Goal: Information Seeking & Learning: Learn about a topic

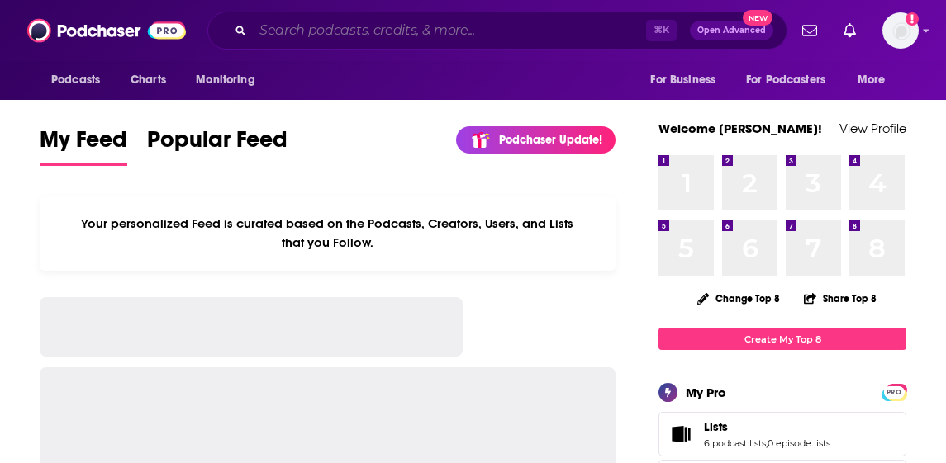
click at [399, 23] on input "Search podcasts, credits, & more..." at bounding box center [449, 30] width 393 height 26
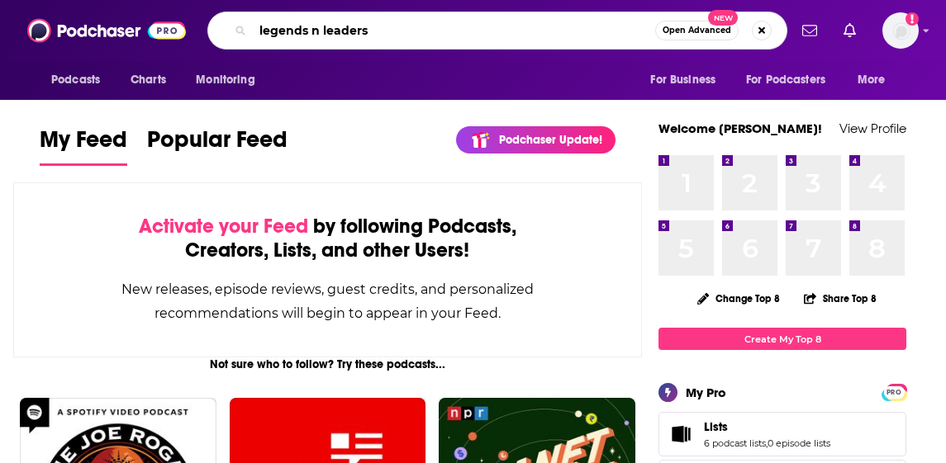
type input "legends n leaders"
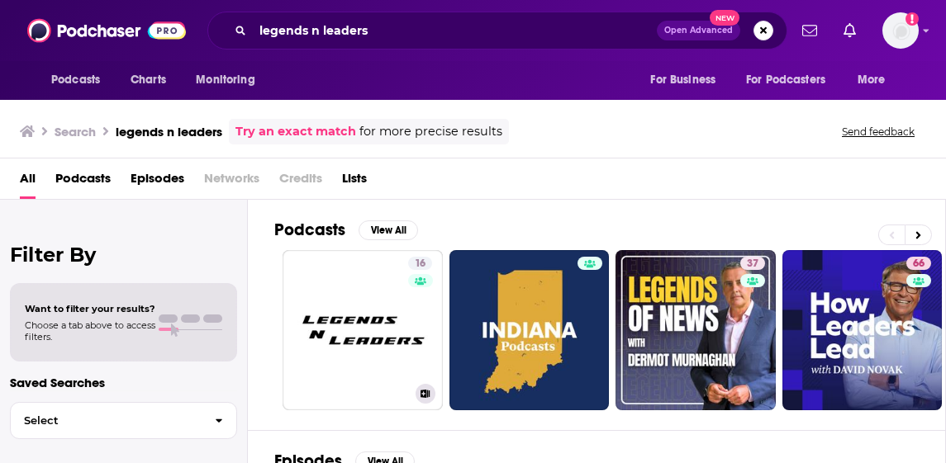
click at [329, 293] on link "16 Legends N Leaders" at bounding box center [363, 330] width 160 height 160
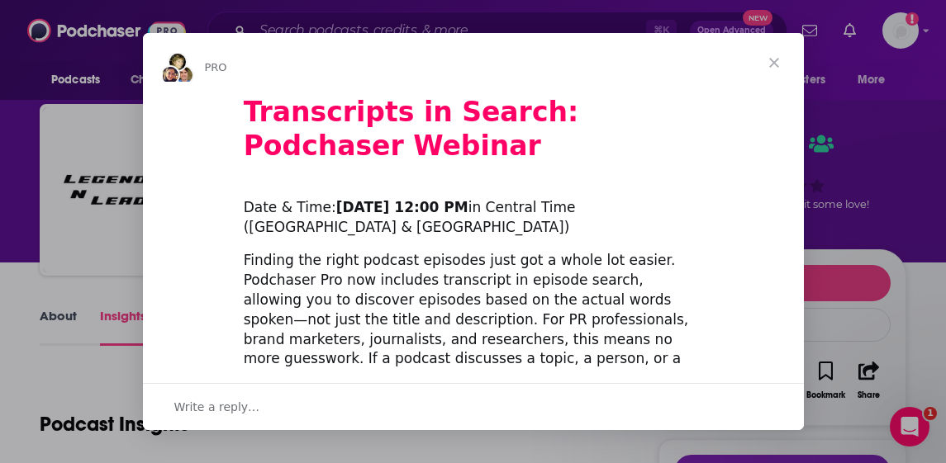
click at [775, 57] on span "Close" at bounding box center [773, 62] width 59 height 59
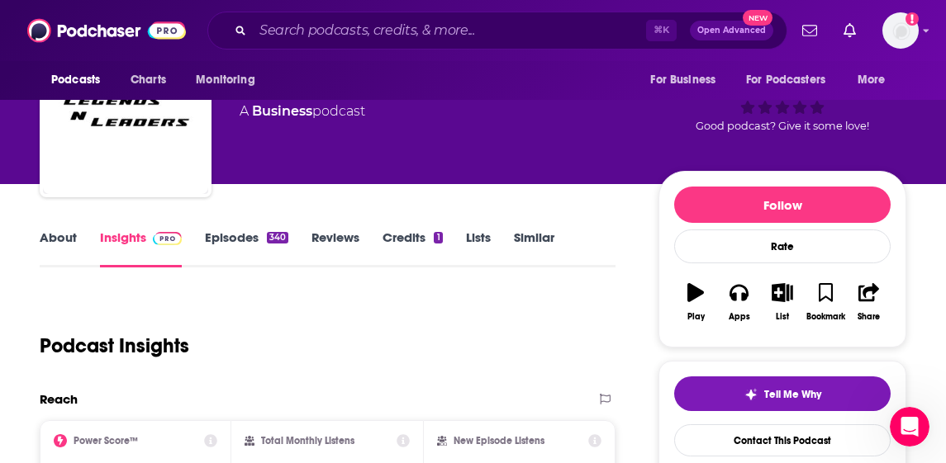
scroll to position [84, 0]
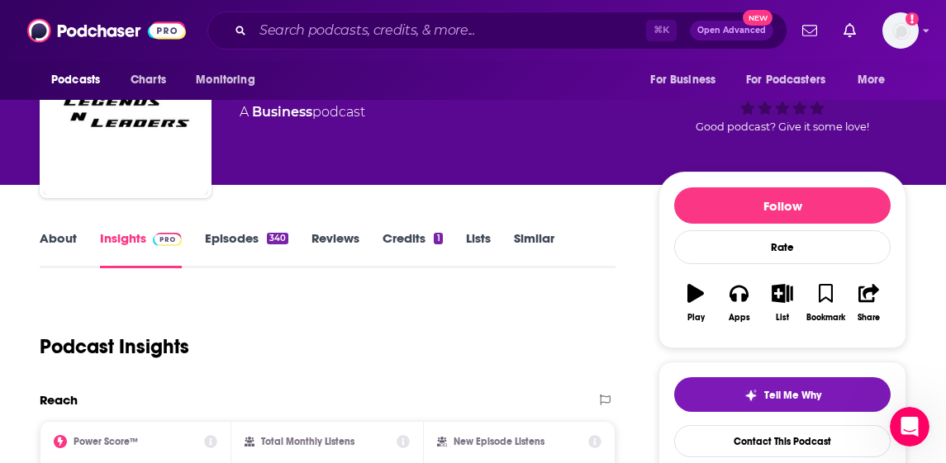
click at [50, 249] on link "About" at bounding box center [58, 249] width 37 height 38
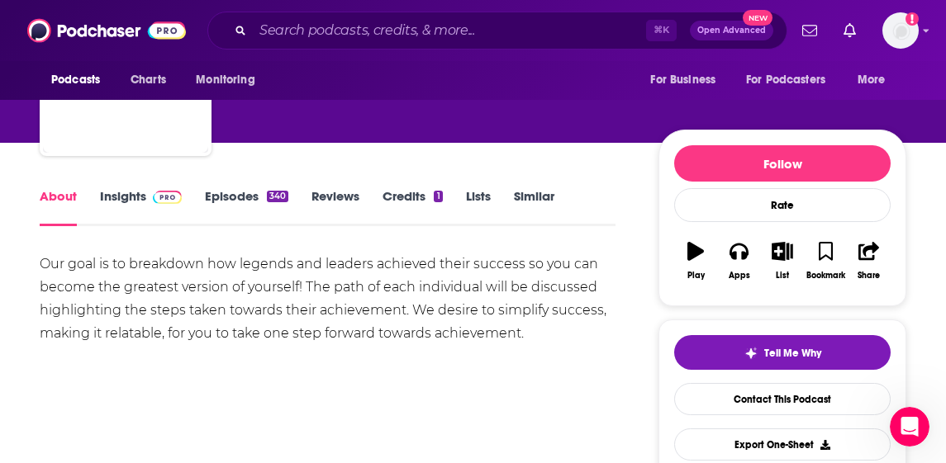
scroll to position [127, 0]
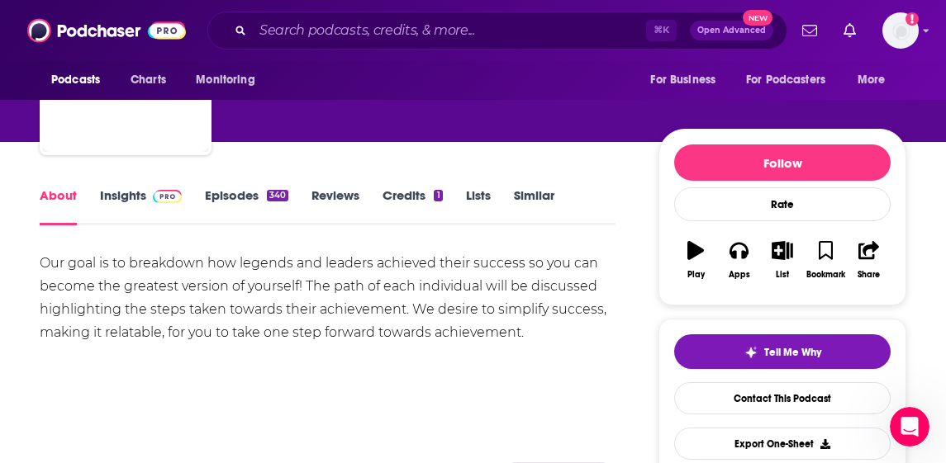
click at [263, 197] on link "Episodes 340" at bounding box center [246, 207] width 83 height 38
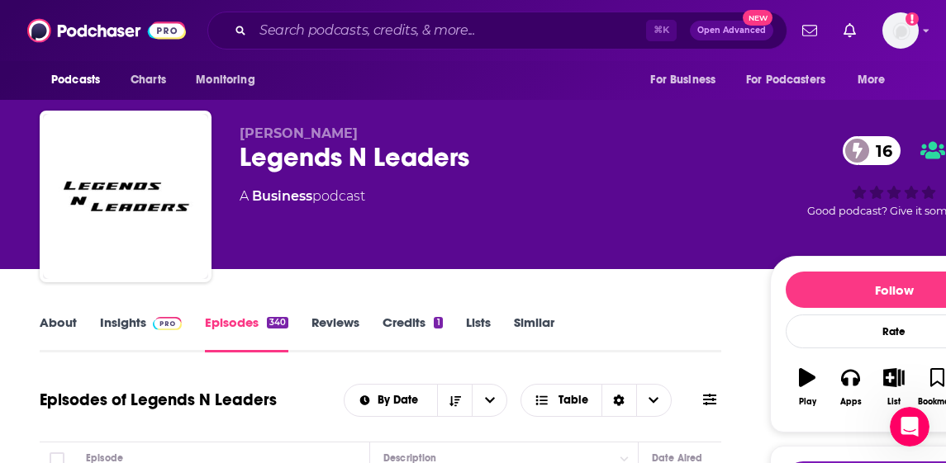
click at [424, 325] on link "Credits 1" at bounding box center [411, 334] width 59 height 38
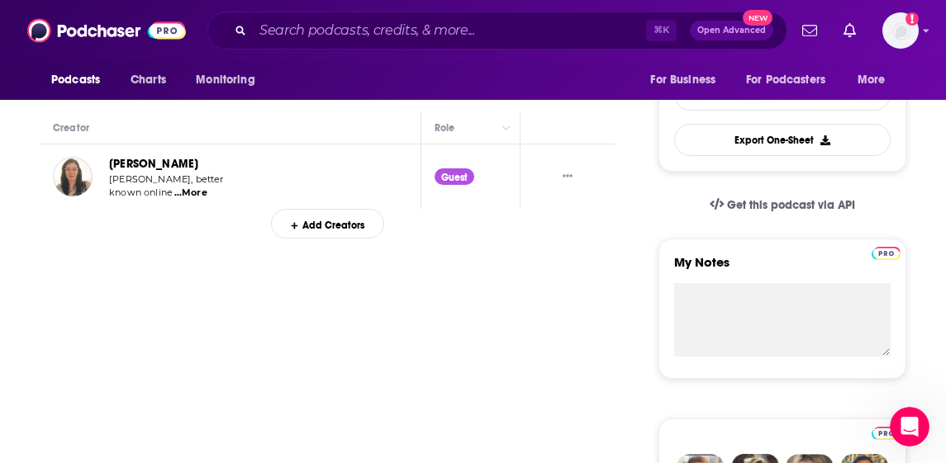
scroll to position [436, 0]
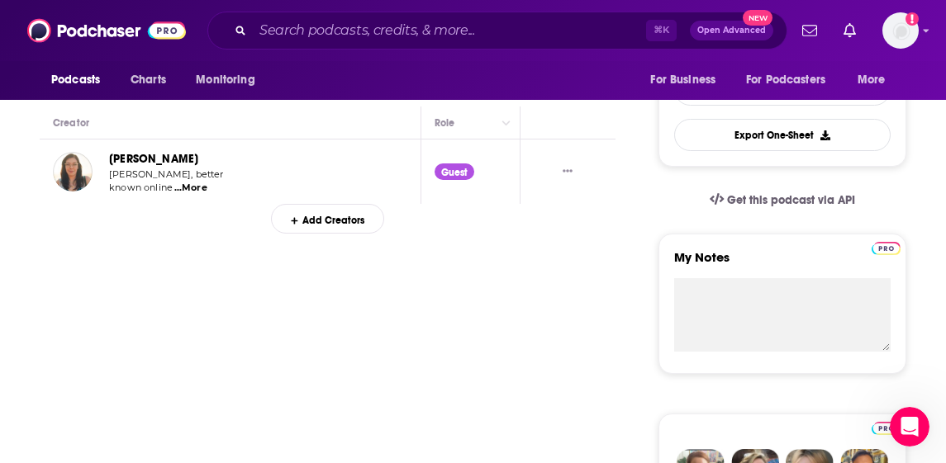
click at [350, 173] on td "[PERSON_NAME] [PERSON_NAME], better known online ...More" at bounding box center [231, 172] width 382 height 64
click at [189, 190] on span "...More" at bounding box center [190, 188] width 33 height 13
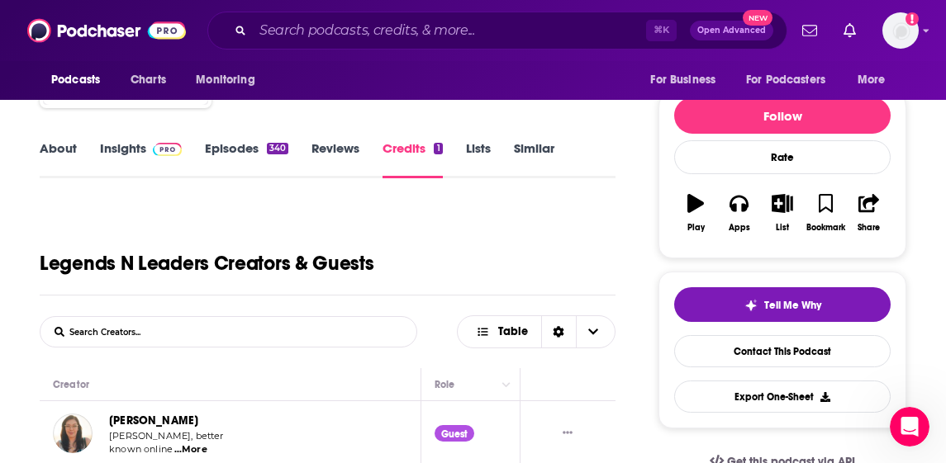
scroll to position [118, 0]
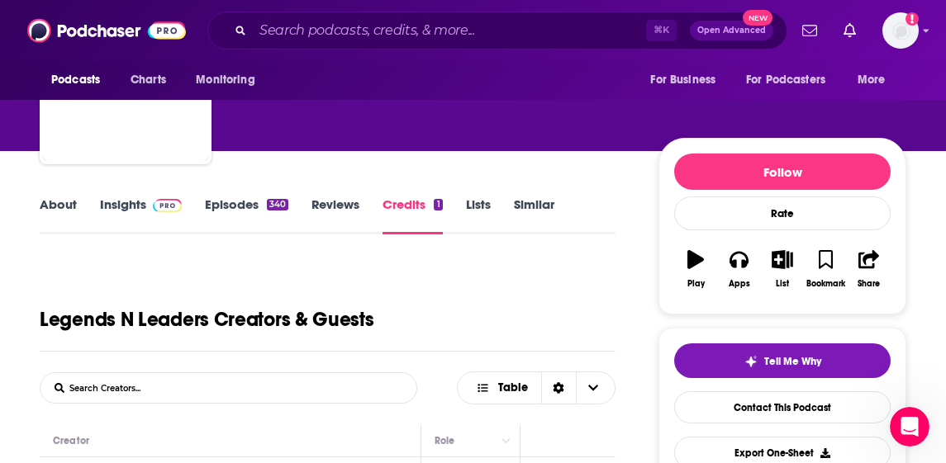
click at [543, 207] on link "Similar" at bounding box center [534, 216] width 40 height 38
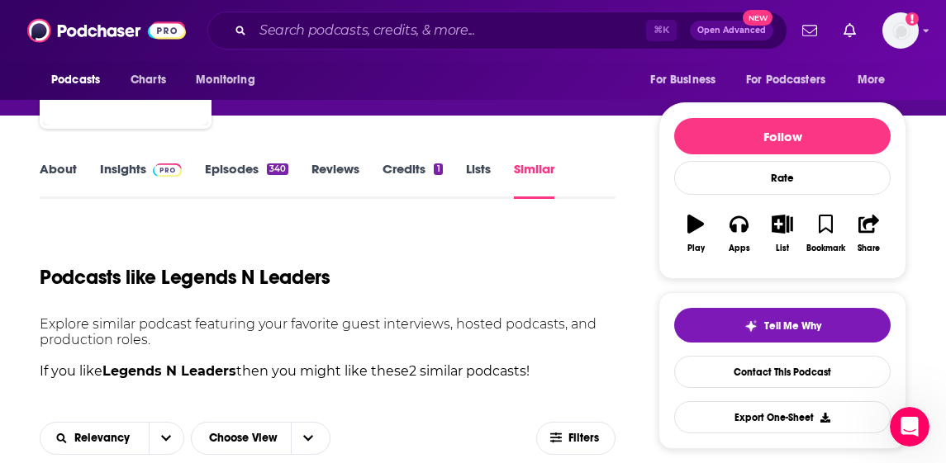
scroll to position [137, 0]
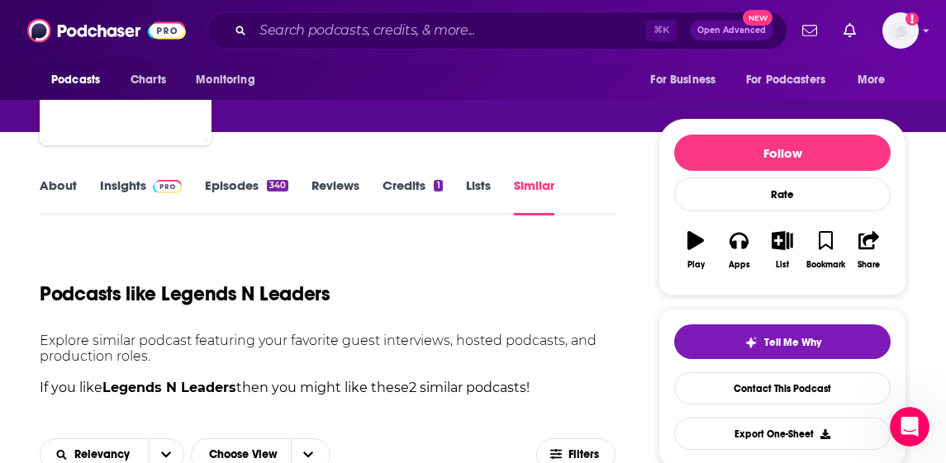
click at [66, 180] on link "About" at bounding box center [58, 197] width 37 height 38
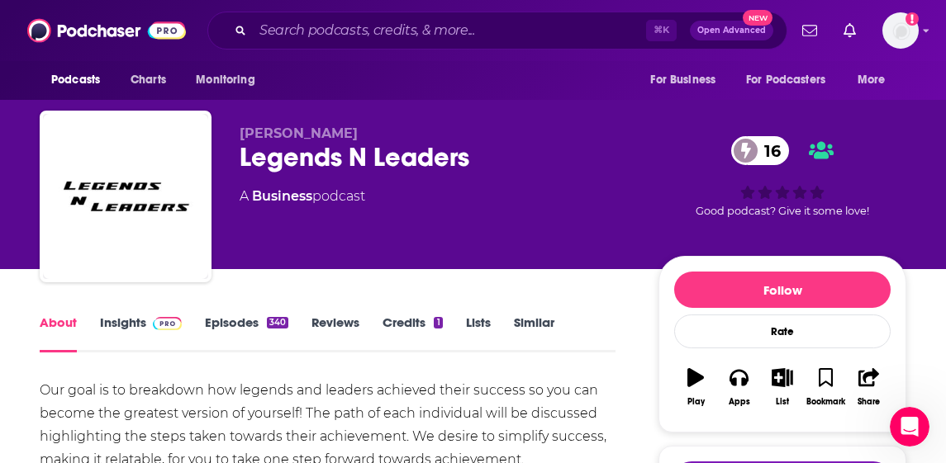
click at [220, 322] on link "Episodes 340" at bounding box center [246, 334] width 83 height 38
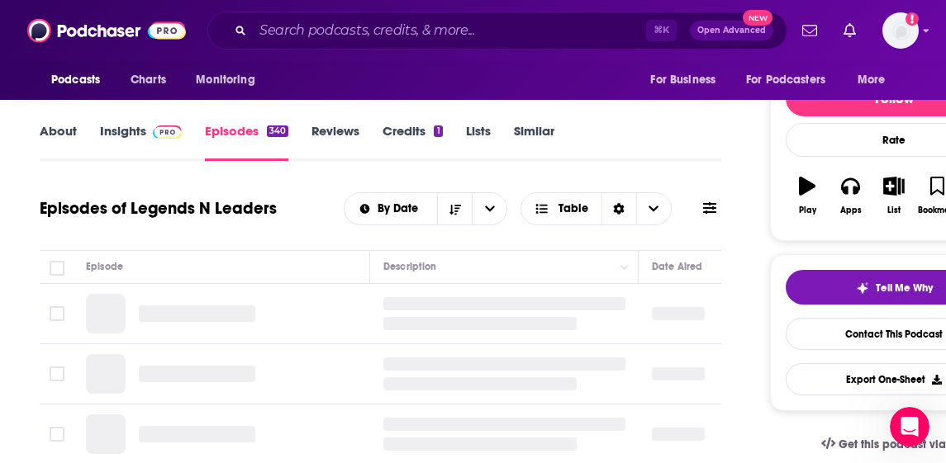
scroll to position [192, 0]
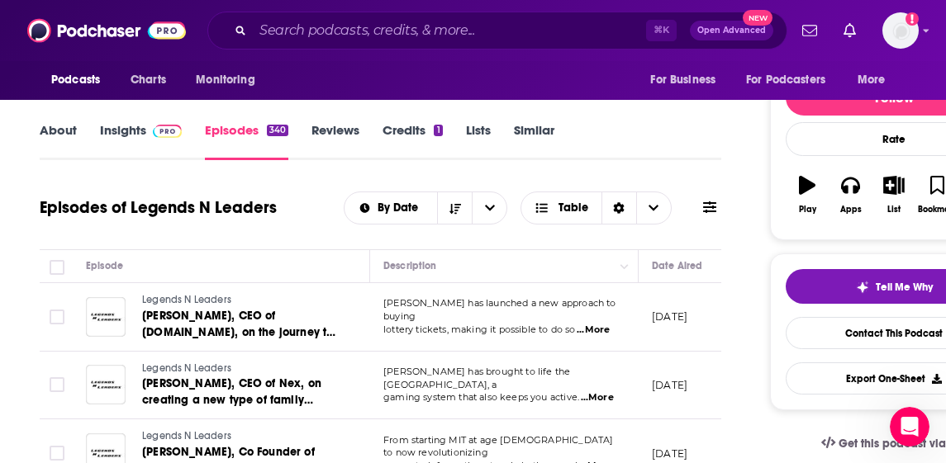
click at [414, 131] on link "Credits 1" at bounding box center [411, 141] width 59 height 38
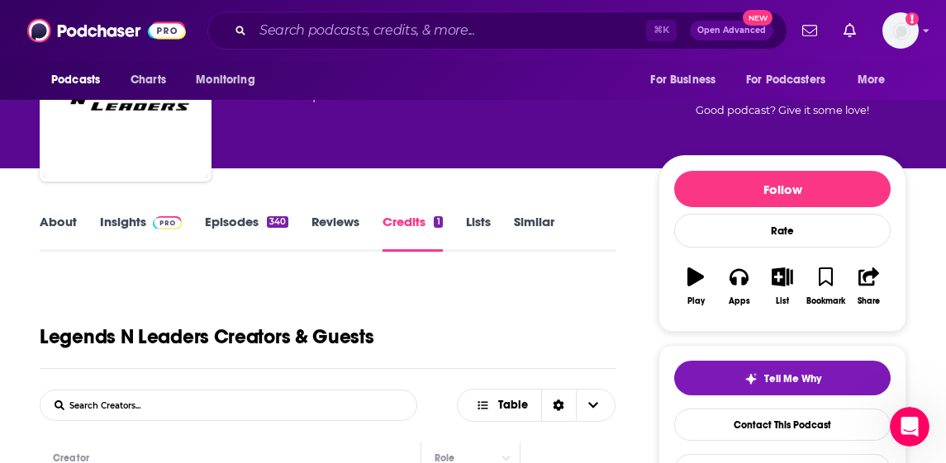
scroll to position [96, 0]
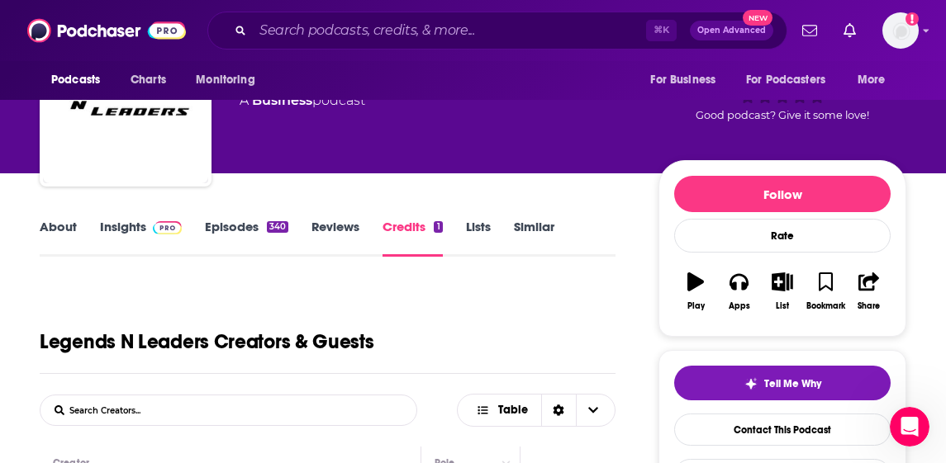
click at [473, 225] on link "Lists" at bounding box center [478, 238] width 25 height 38
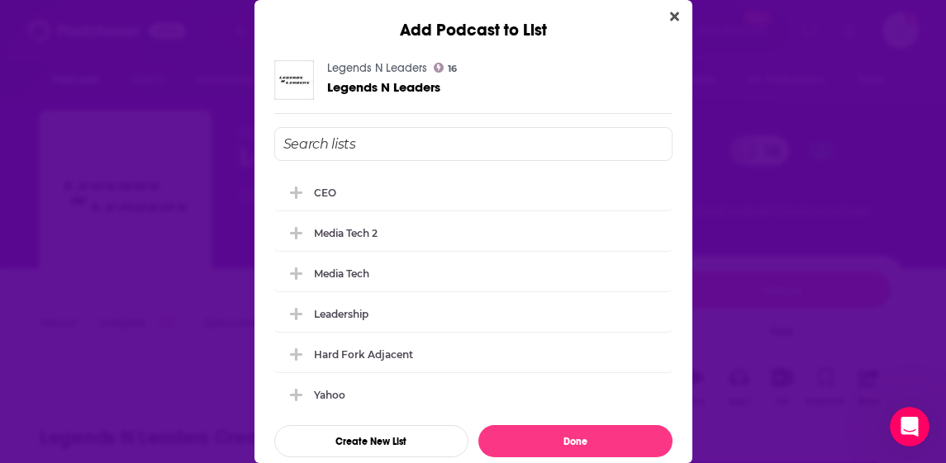
scroll to position [5, 0]
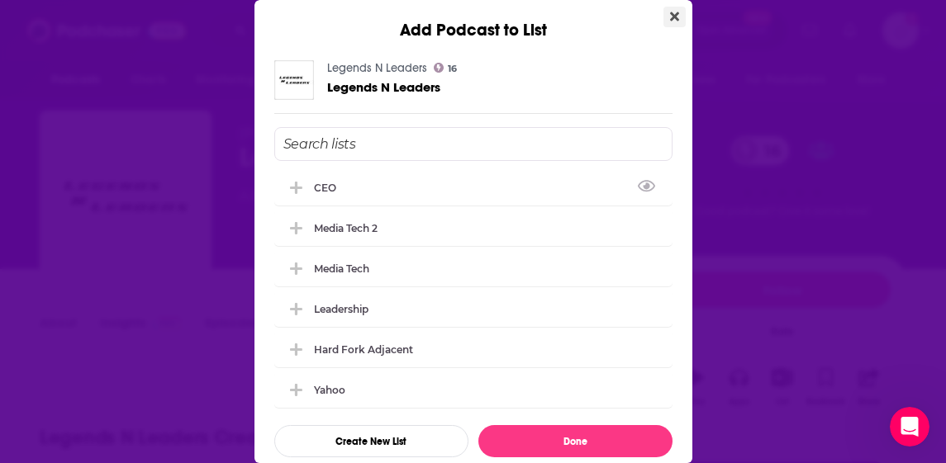
click at [673, 18] on icon "Close" at bounding box center [674, 16] width 9 height 9
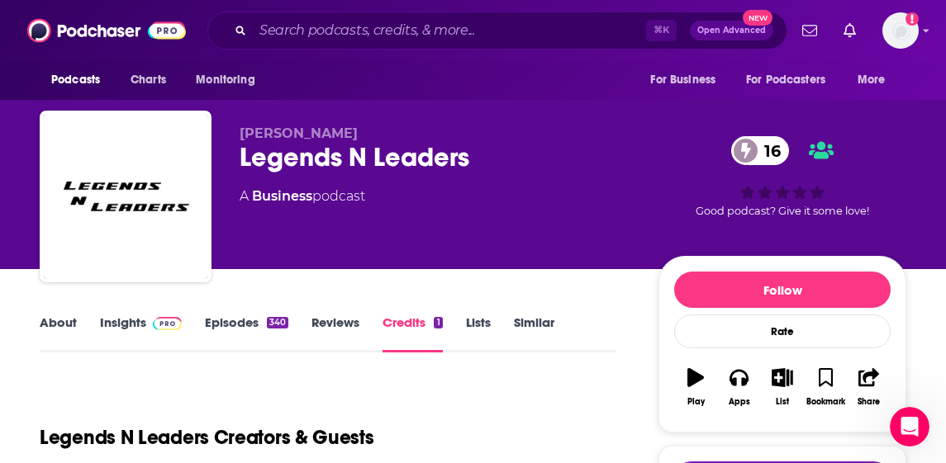
scroll to position [26, 0]
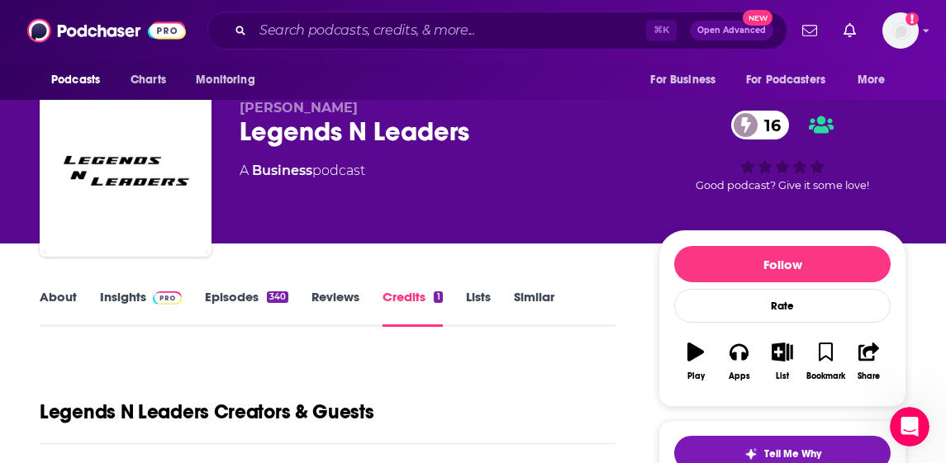
click at [134, 292] on link "Insights" at bounding box center [141, 308] width 82 height 38
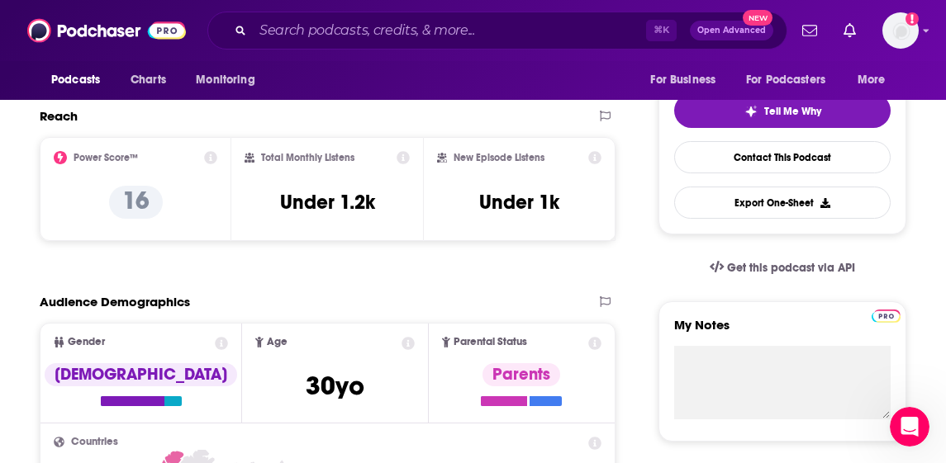
scroll to position [370, 0]
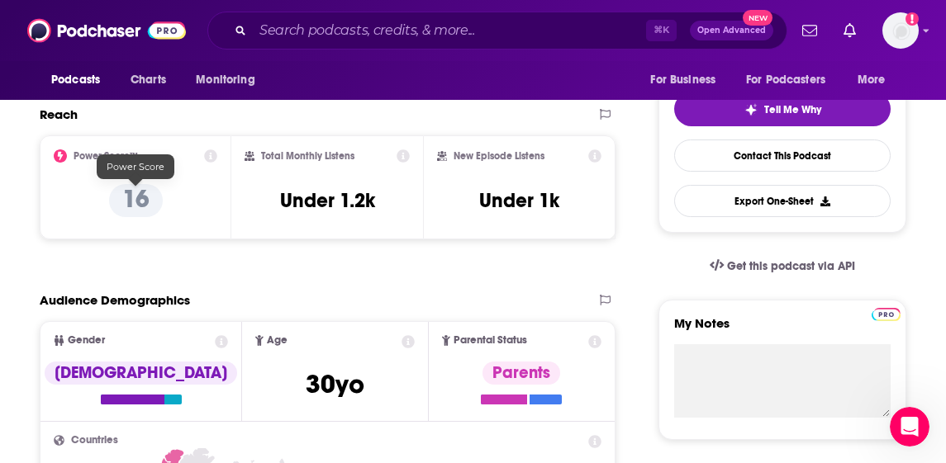
click at [135, 197] on p "16" at bounding box center [136, 200] width 54 height 33
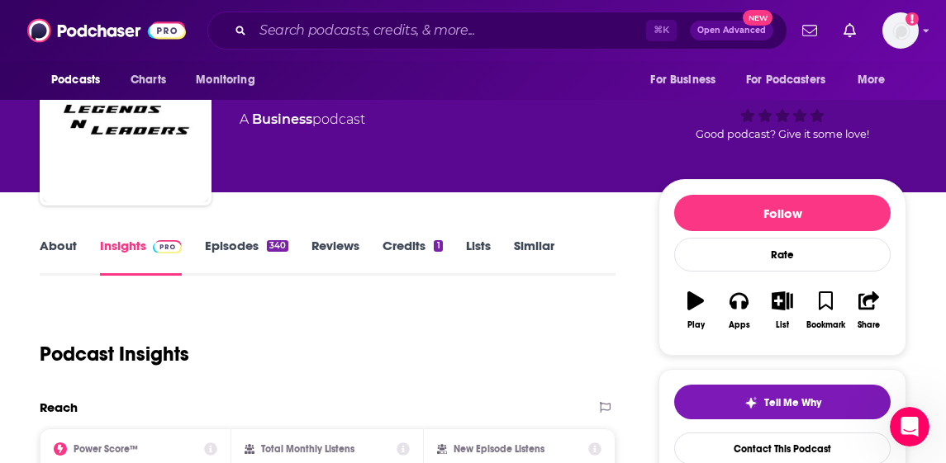
scroll to position [86, 0]
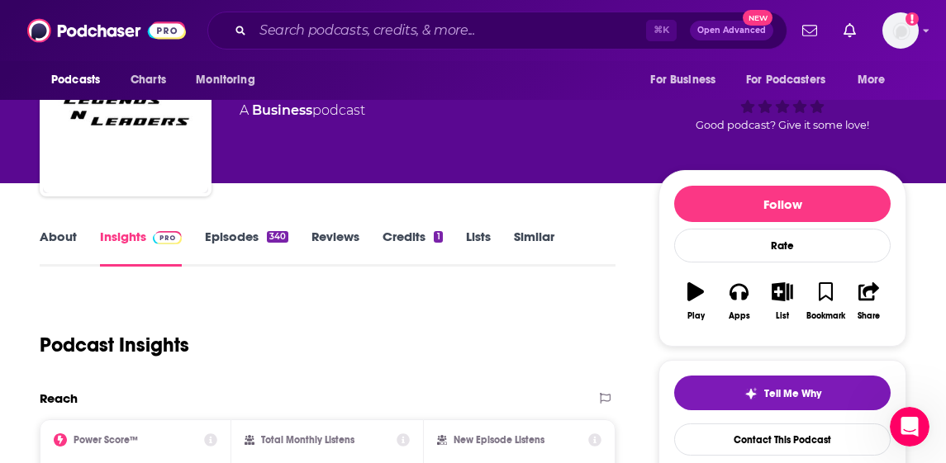
click at [244, 233] on link "Episodes 340" at bounding box center [246, 248] width 83 height 38
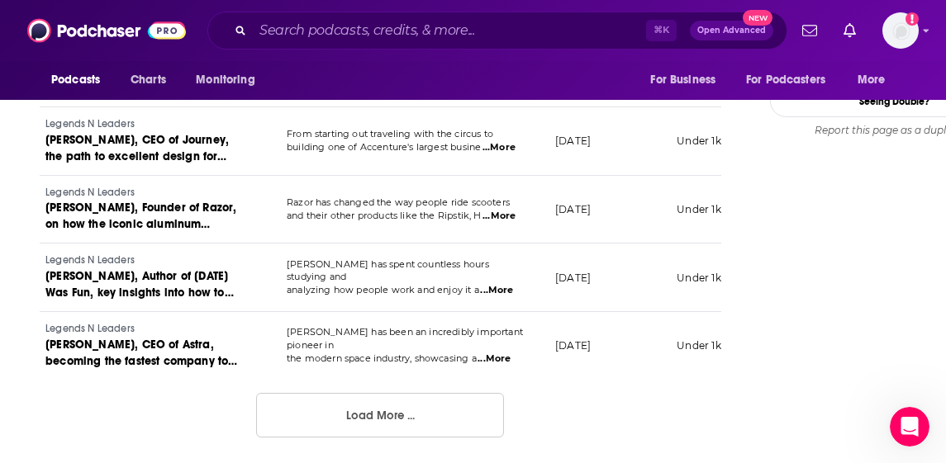
scroll to position [1840, 0]
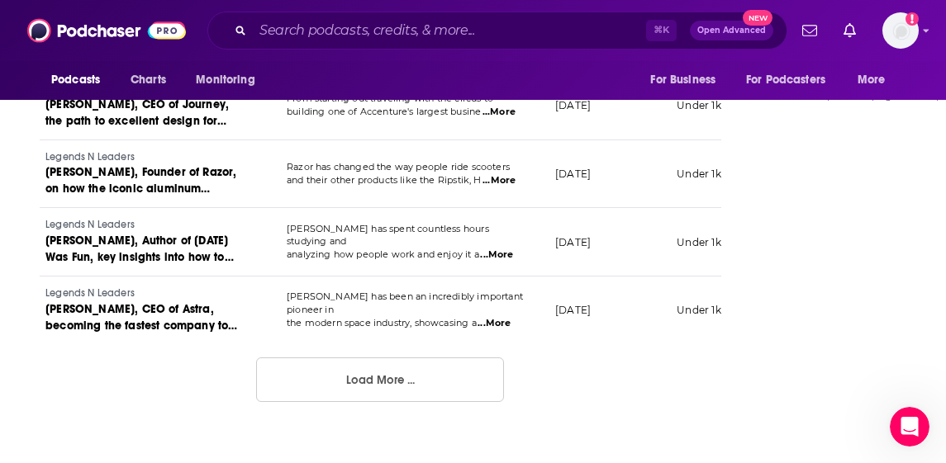
click at [355, 387] on button "Load More ..." at bounding box center [380, 380] width 248 height 45
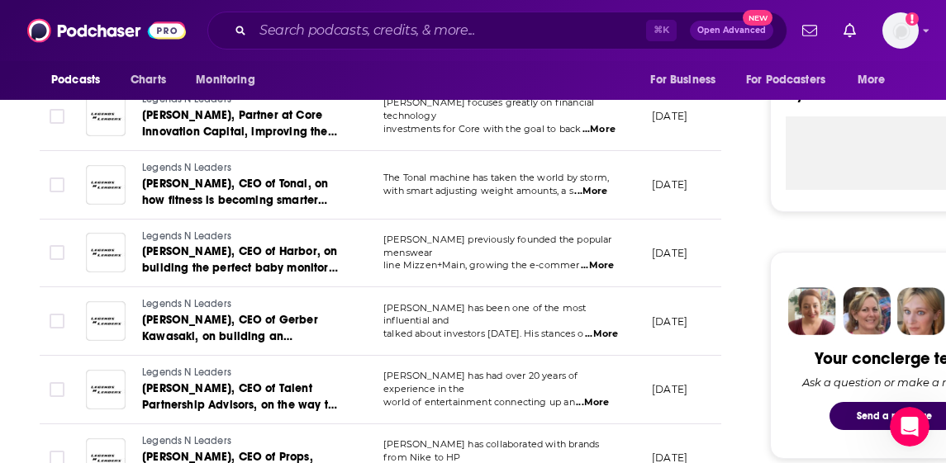
scroll to position [377, 0]
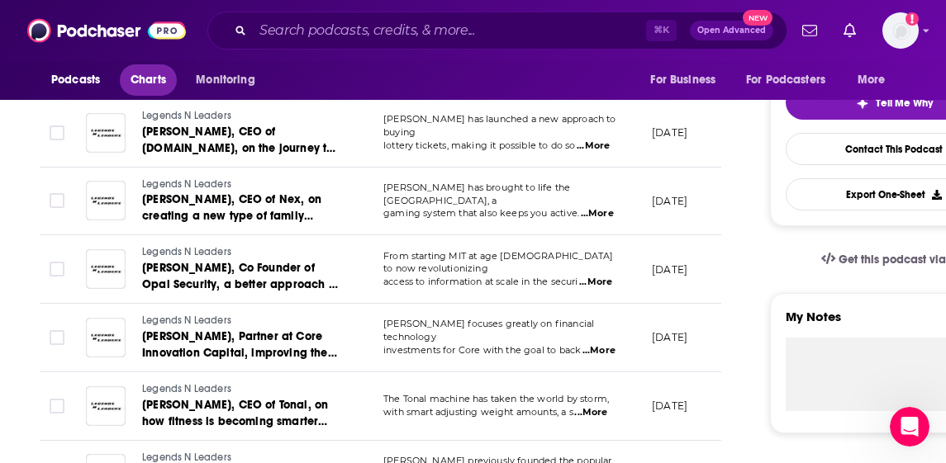
click at [159, 77] on span "Charts" at bounding box center [149, 80] width 36 height 23
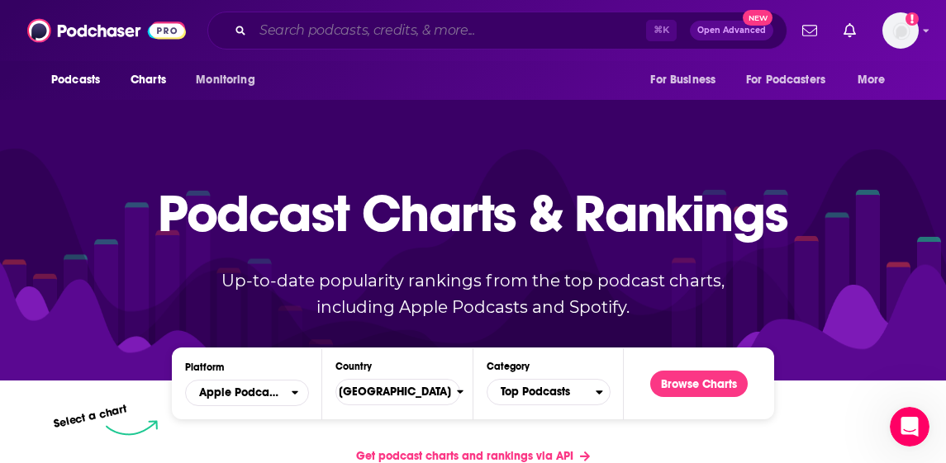
click at [295, 40] on input "Search podcasts, credits, & more..." at bounding box center [449, 30] width 393 height 26
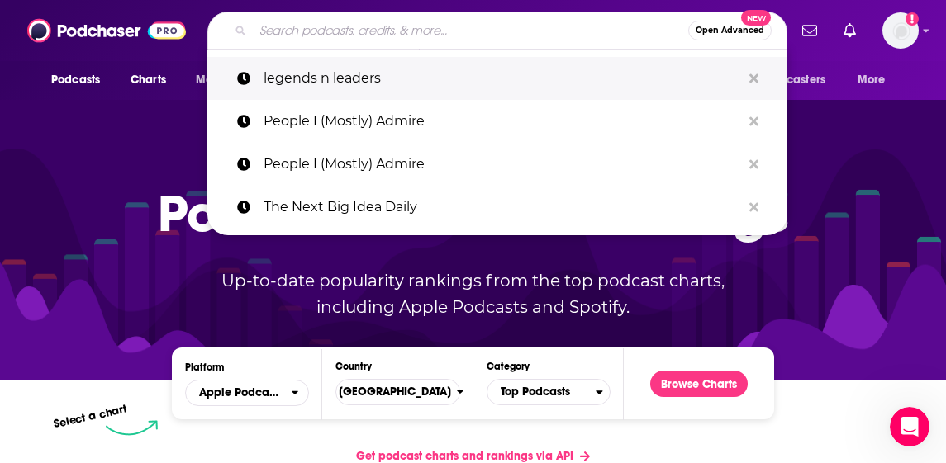
click at [338, 67] on p "legends n leaders" at bounding box center [502, 78] width 477 height 43
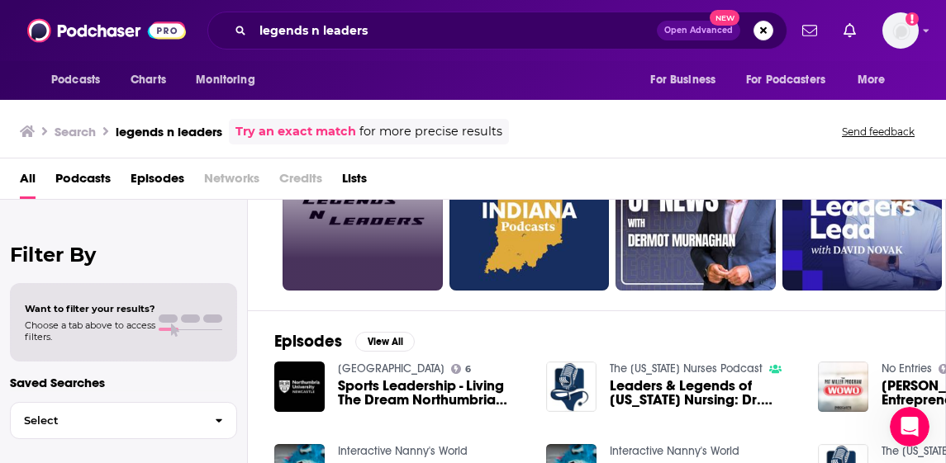
scroll to position [21, 0]
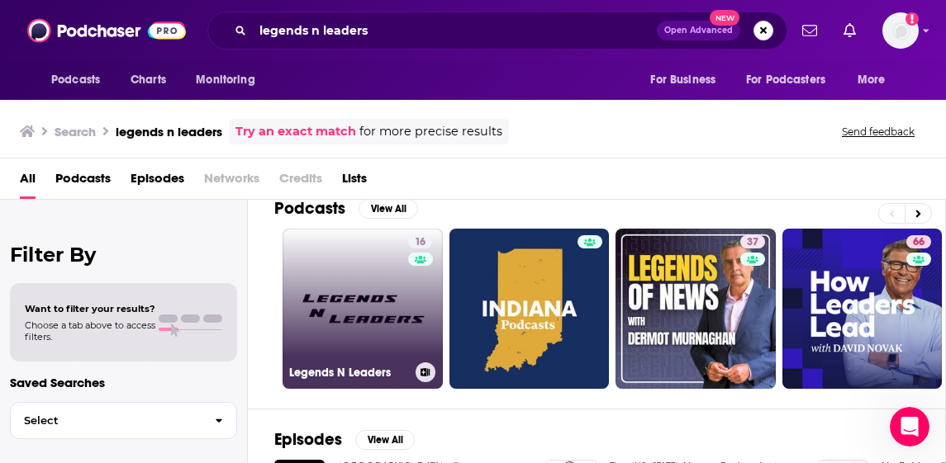
click at [352, 316] on link "16 Legends N Leaders" at bounding box center [363, 309] width 160 height 160
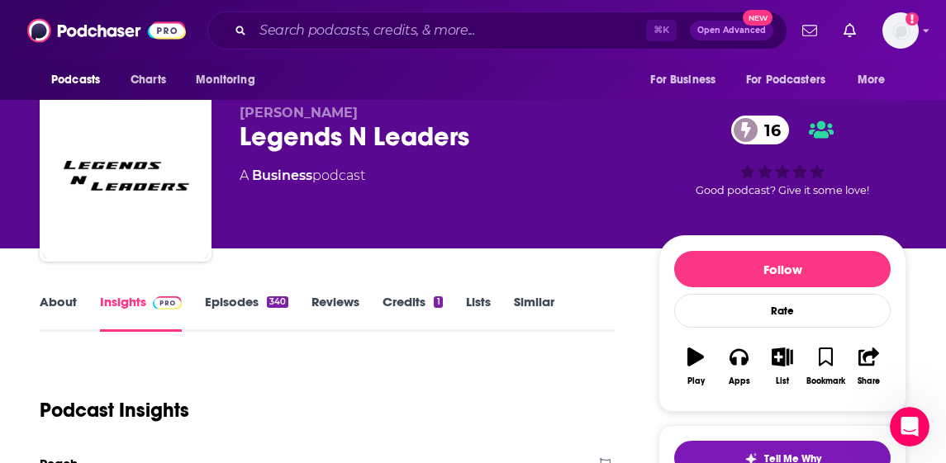
scroll to position [23, 0]
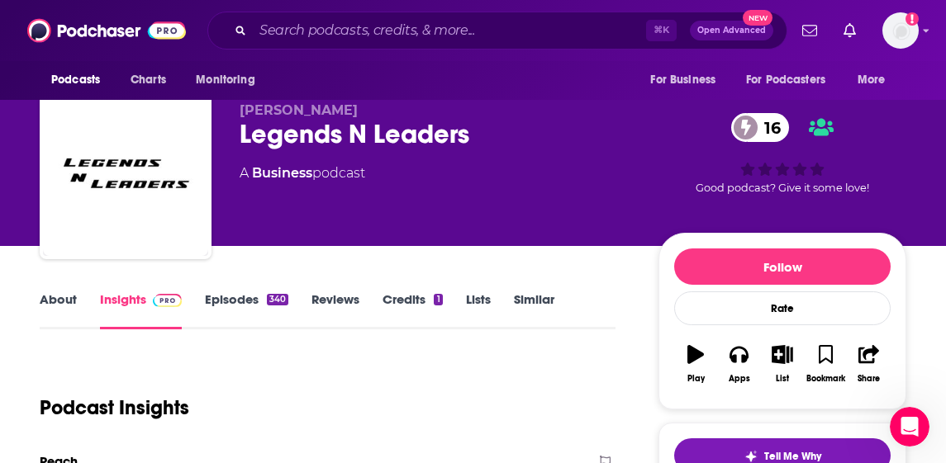
click at [339, 297] on link "Reviews" at bounding box center [335, 311] width 48 height 38
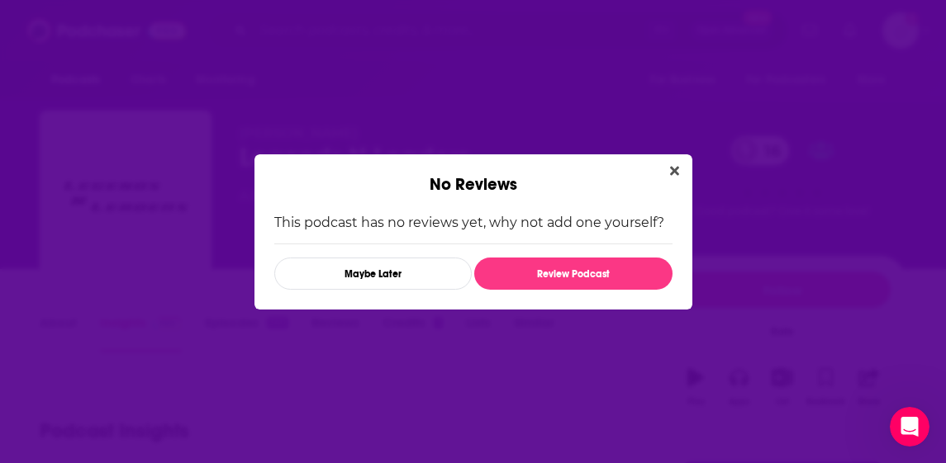
click at [686, 171] on div "No Reviews" at bounding box center [473, 174] width 438 height 40
click at [675, 165] on icon "Close" at bounding box center [674, 170] width 9 height 13
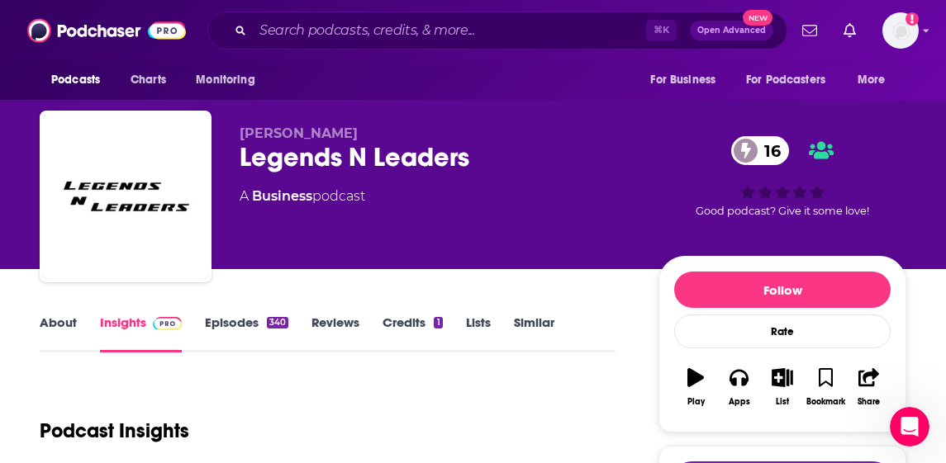
click at [401, 328] on link "Credits 1" at bounding box center [411, 334] width 59 height 38
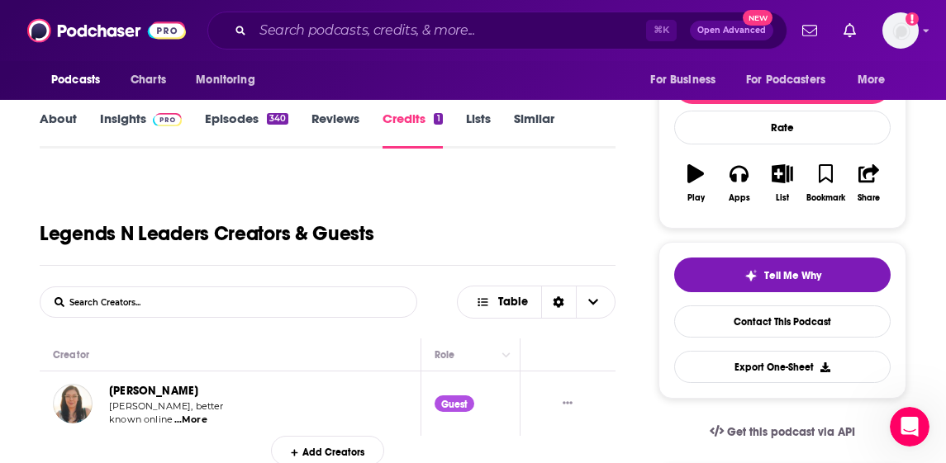
scroll to position [202, 0]
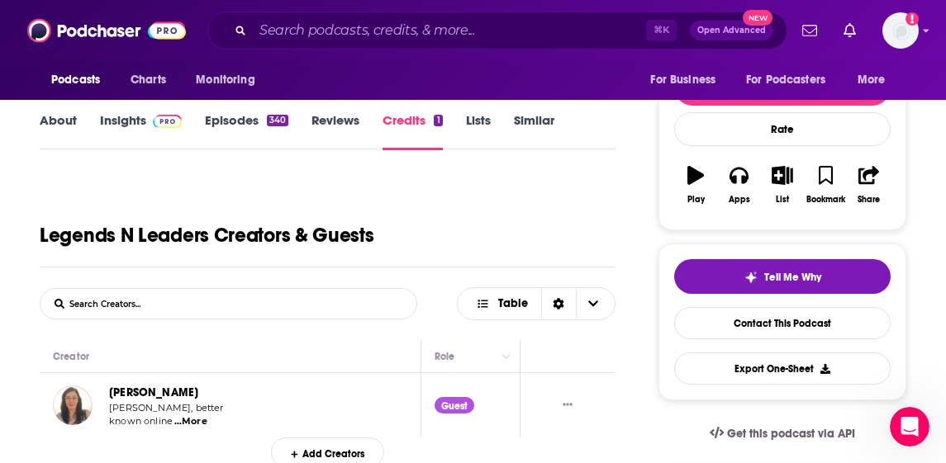
click at [483, 125] on link "Lists" at bounding box center [478, 131] width 25 height 38
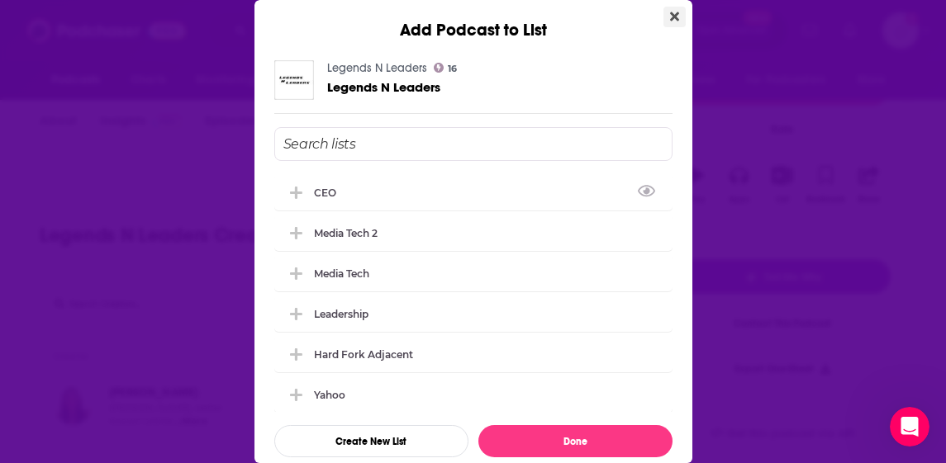
click at [668, 12] on button "Close" at bounding box center [674, 17] width 22 height 21
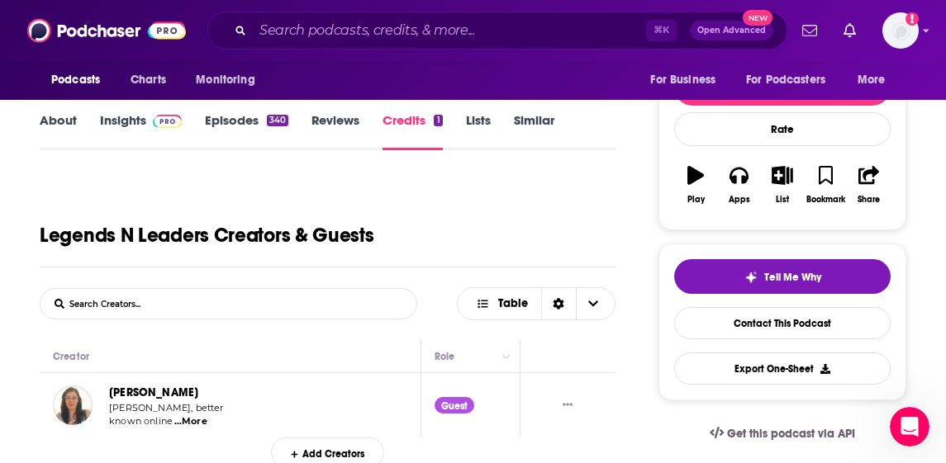
scroll to position [202, 0]
click at [248, 118] on link "Episodes 340" at bounding box center [246, 131] width 83 height 38
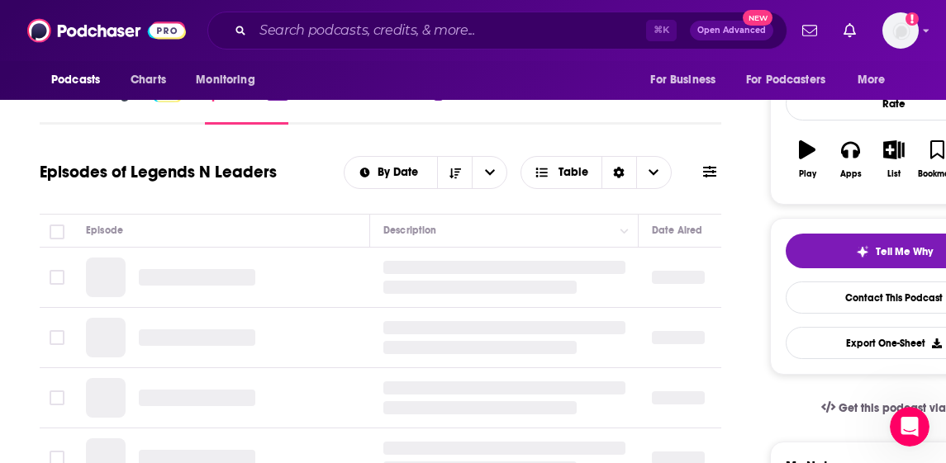
scroll to position [113, 0]
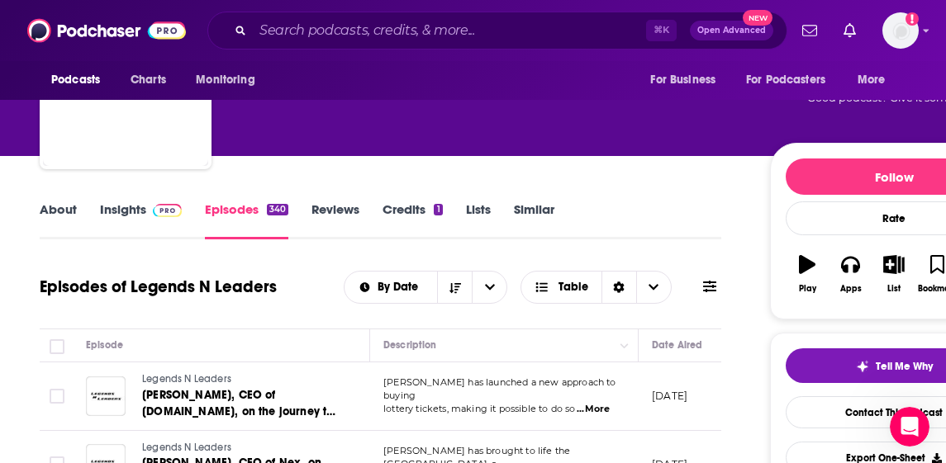
click at [147, 207] on span at bounding box center [164, 210] width 36 height 16
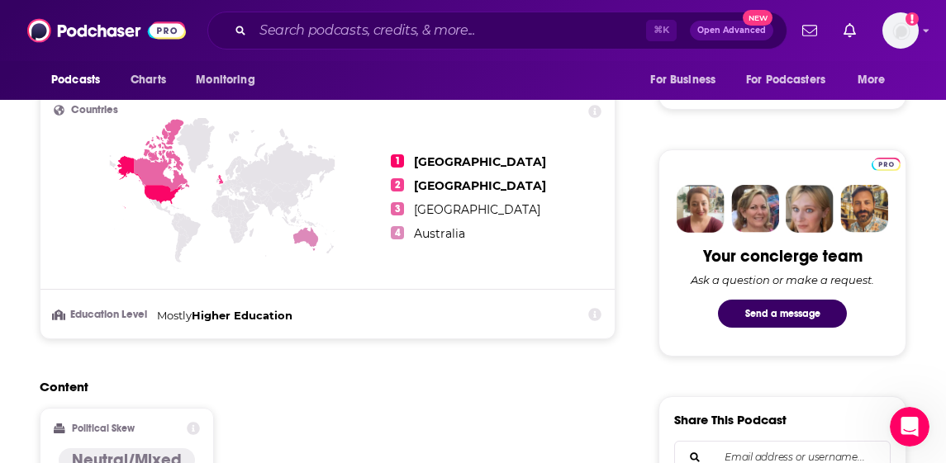
scroll to position [705, 0]
